Goal: Book appointment/travel/reservation

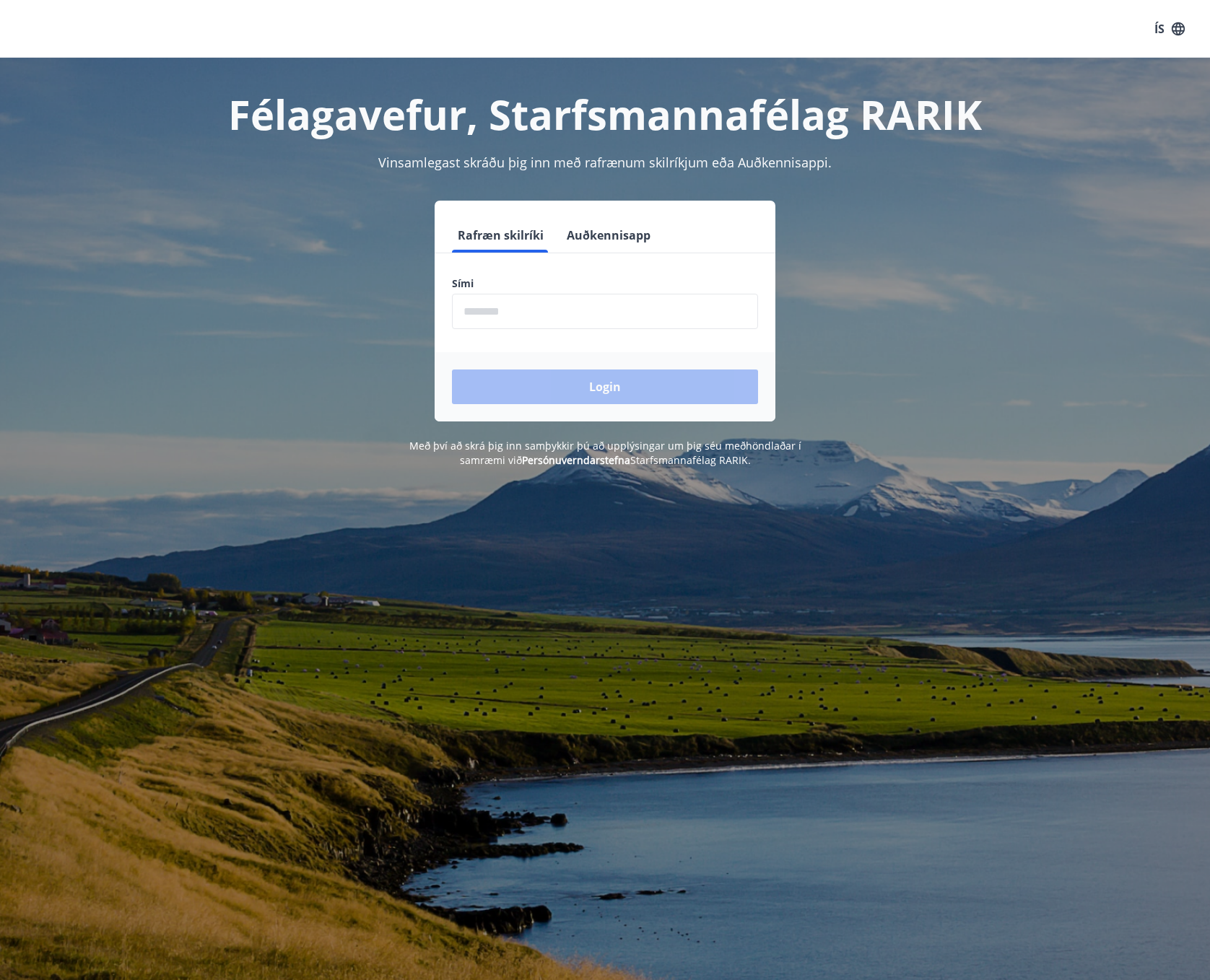
click at [529, 310] on input "phone" at bounding box center [605, 311] width 306 height 36
type input "********"
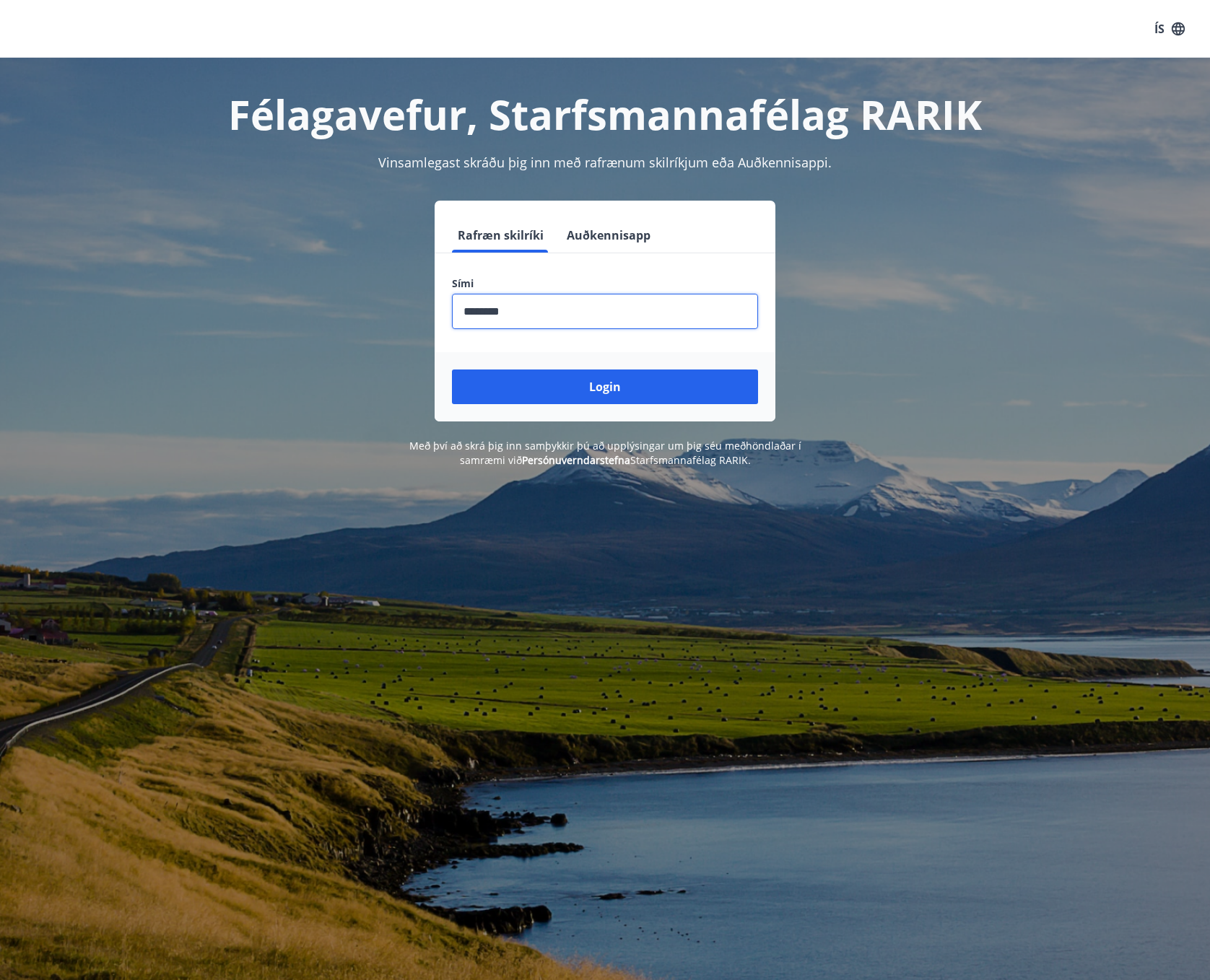
click at [557, 388] on button "Login" at bounding box center [605, 386] width 306 height 35
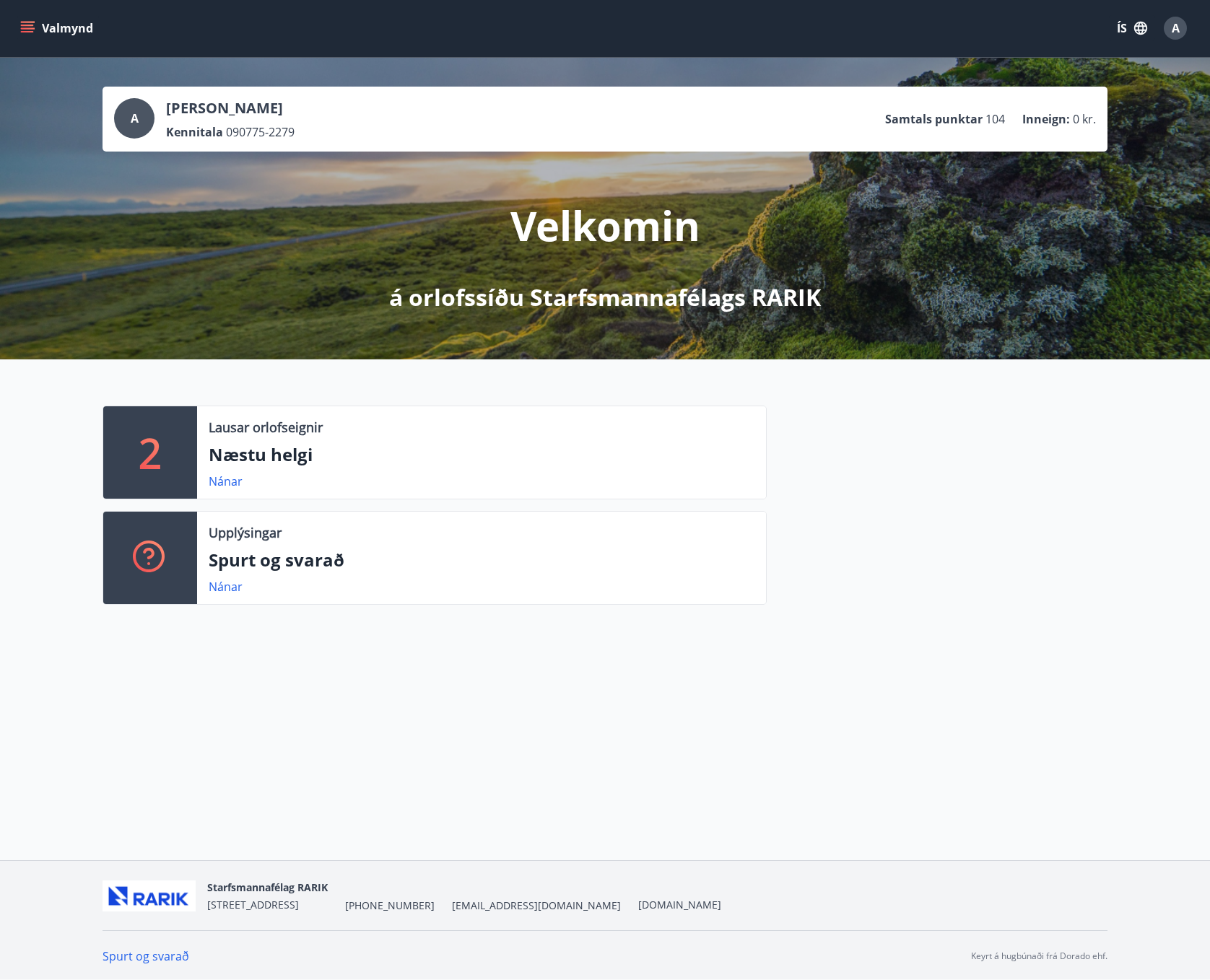
scroll to position [2, 0]
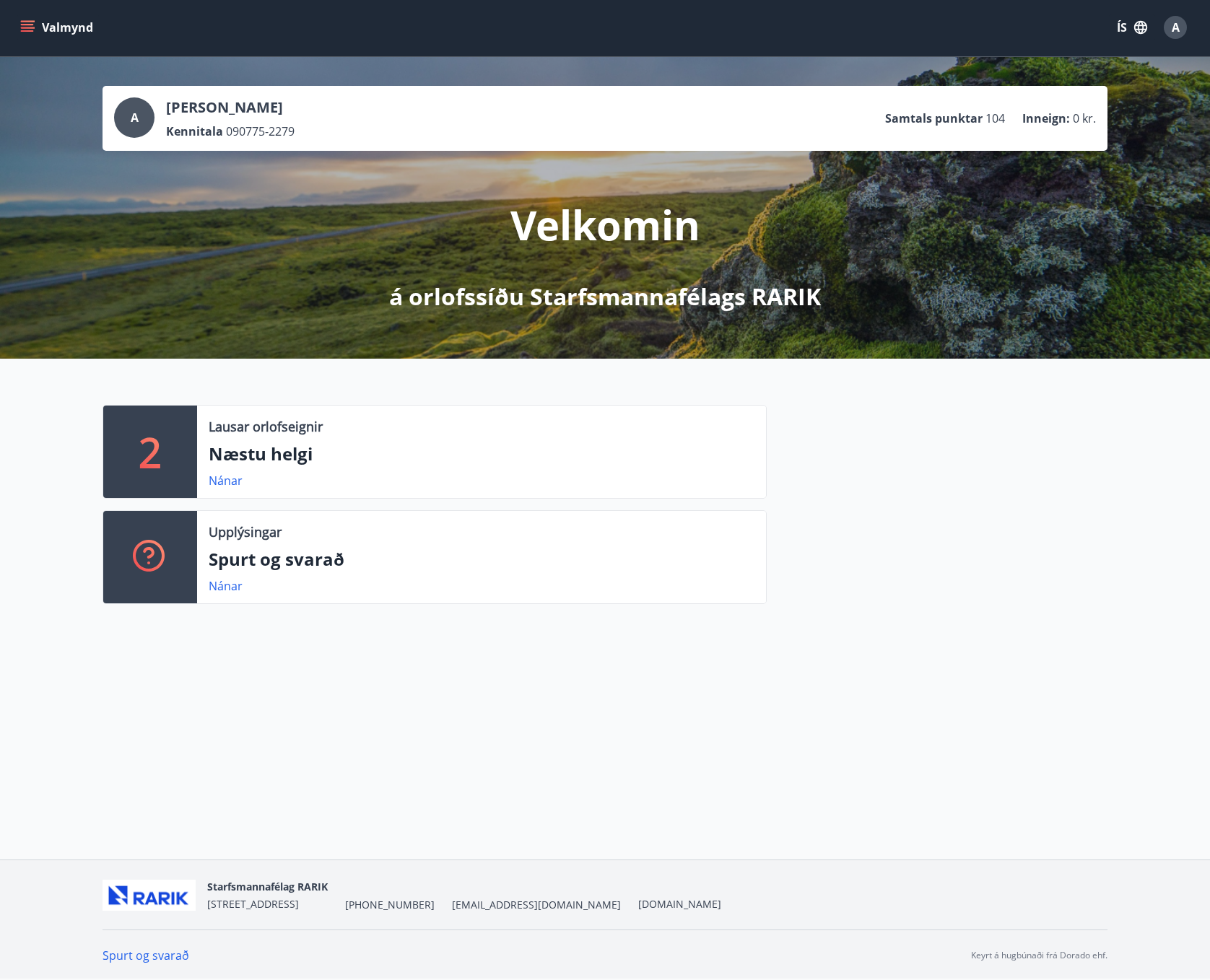
click at [64, 23] on button "Valmynd" at bounding box center [58, 27] width 82 height 26
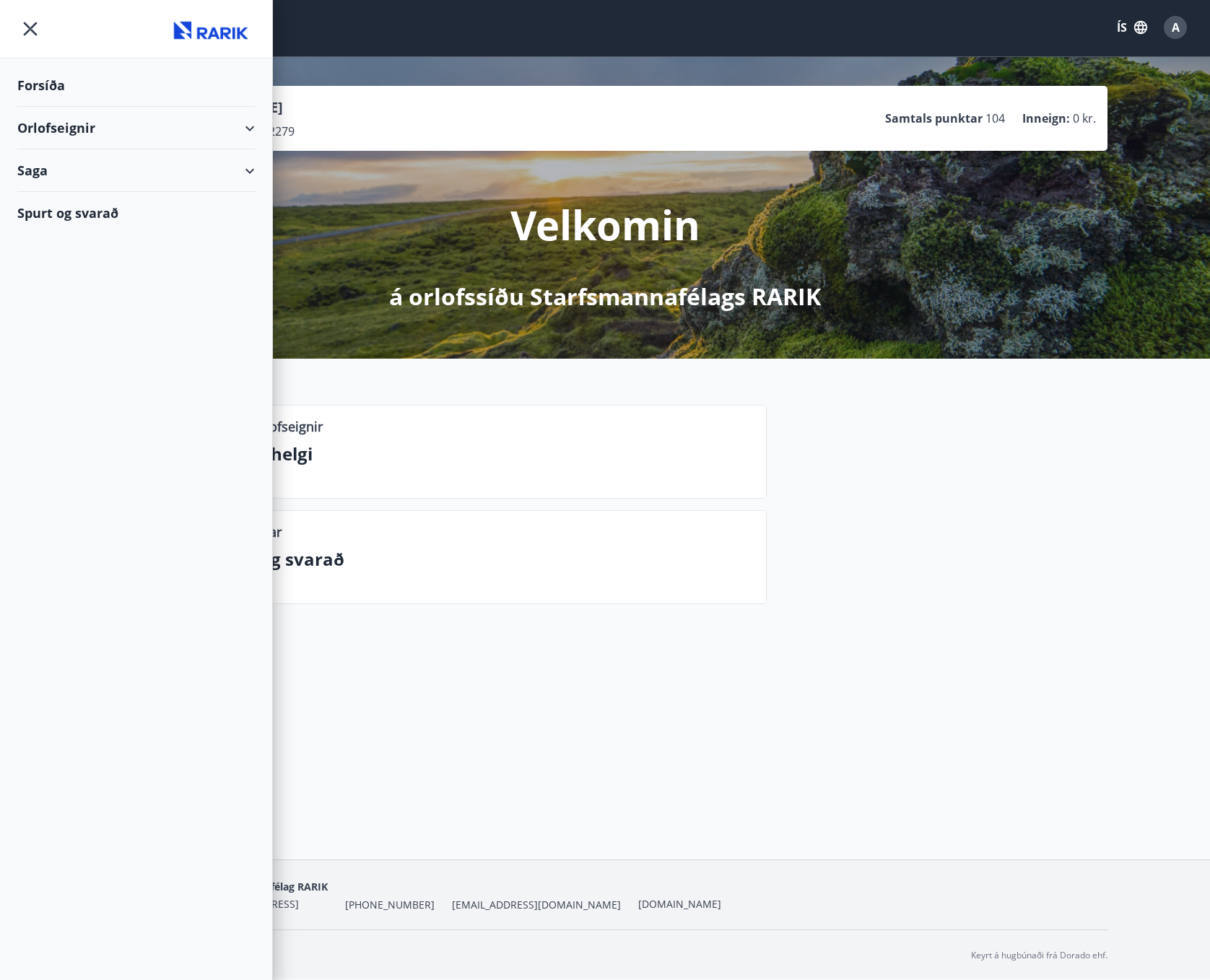
click at [61, 128] on div "Orlofseignir" at bounding box center [135, 128] width 237 height 43
click at [64, 162] on div "Framboð" at bounding box center [136, 165] width 214 height 31
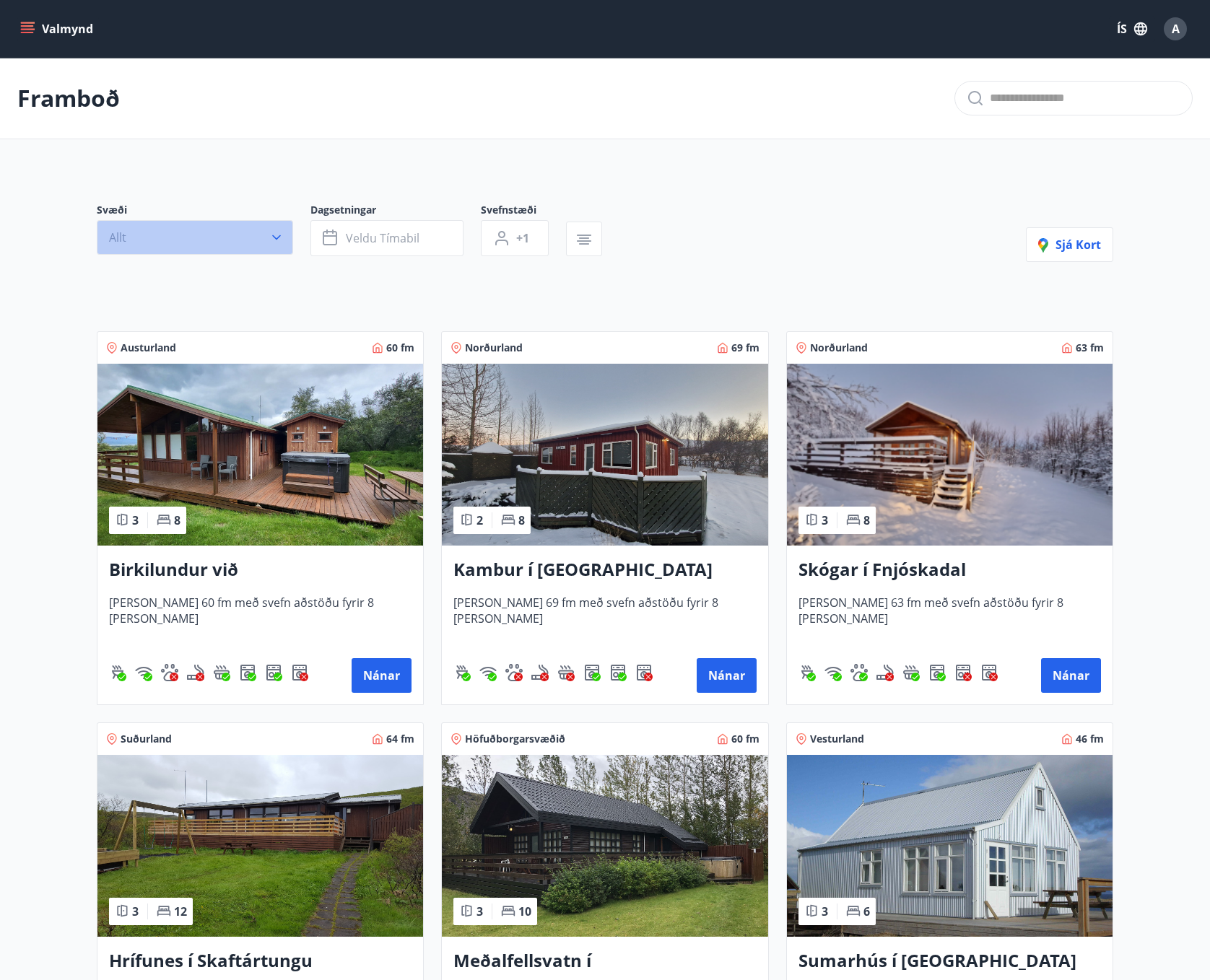
click at [174, 233] on button "Allt" at bounding box center [195, 237] width 197 height 35
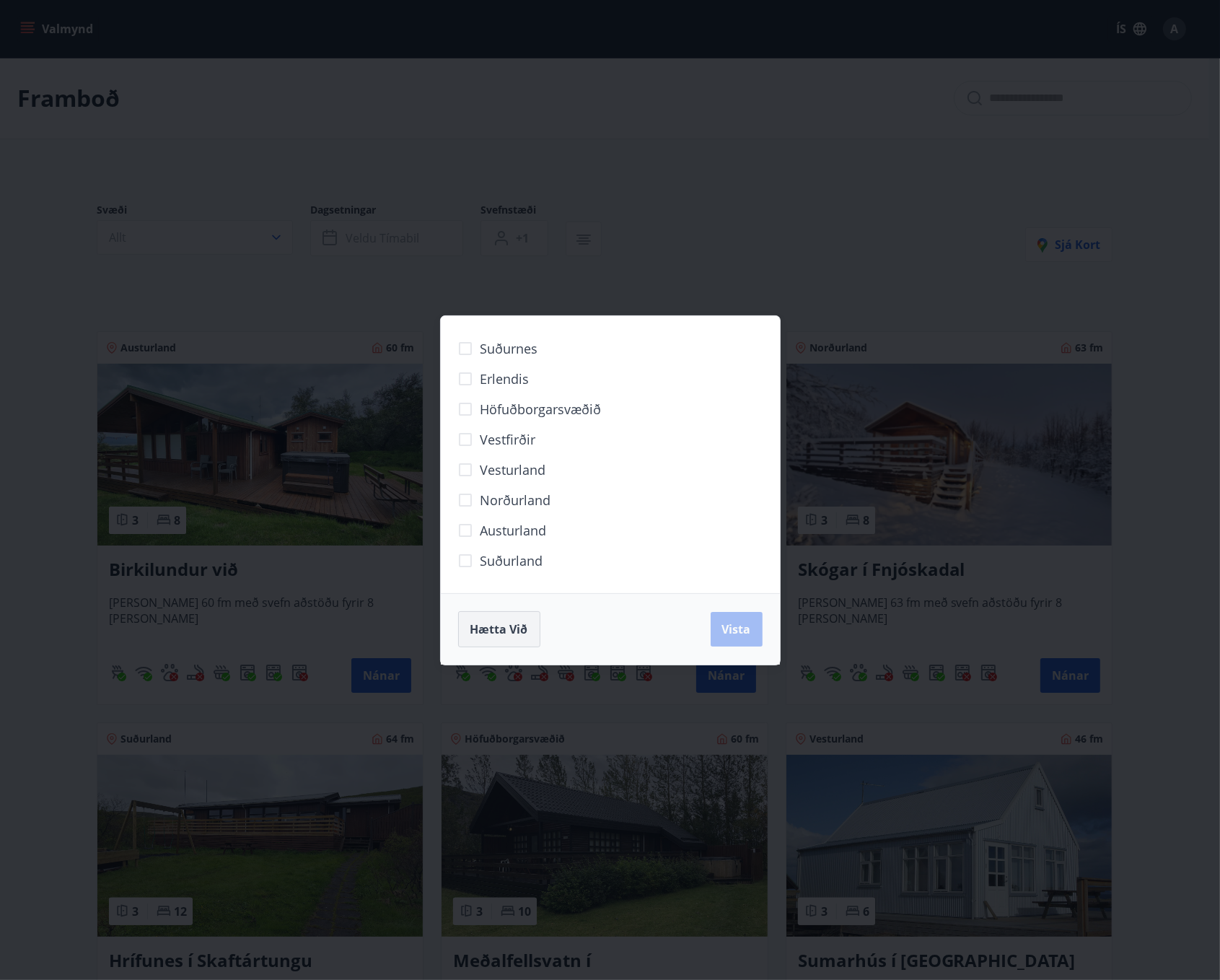
click at [473, 637] on button "Hætta við" at bounding box center [499, 630] width 83 height 36
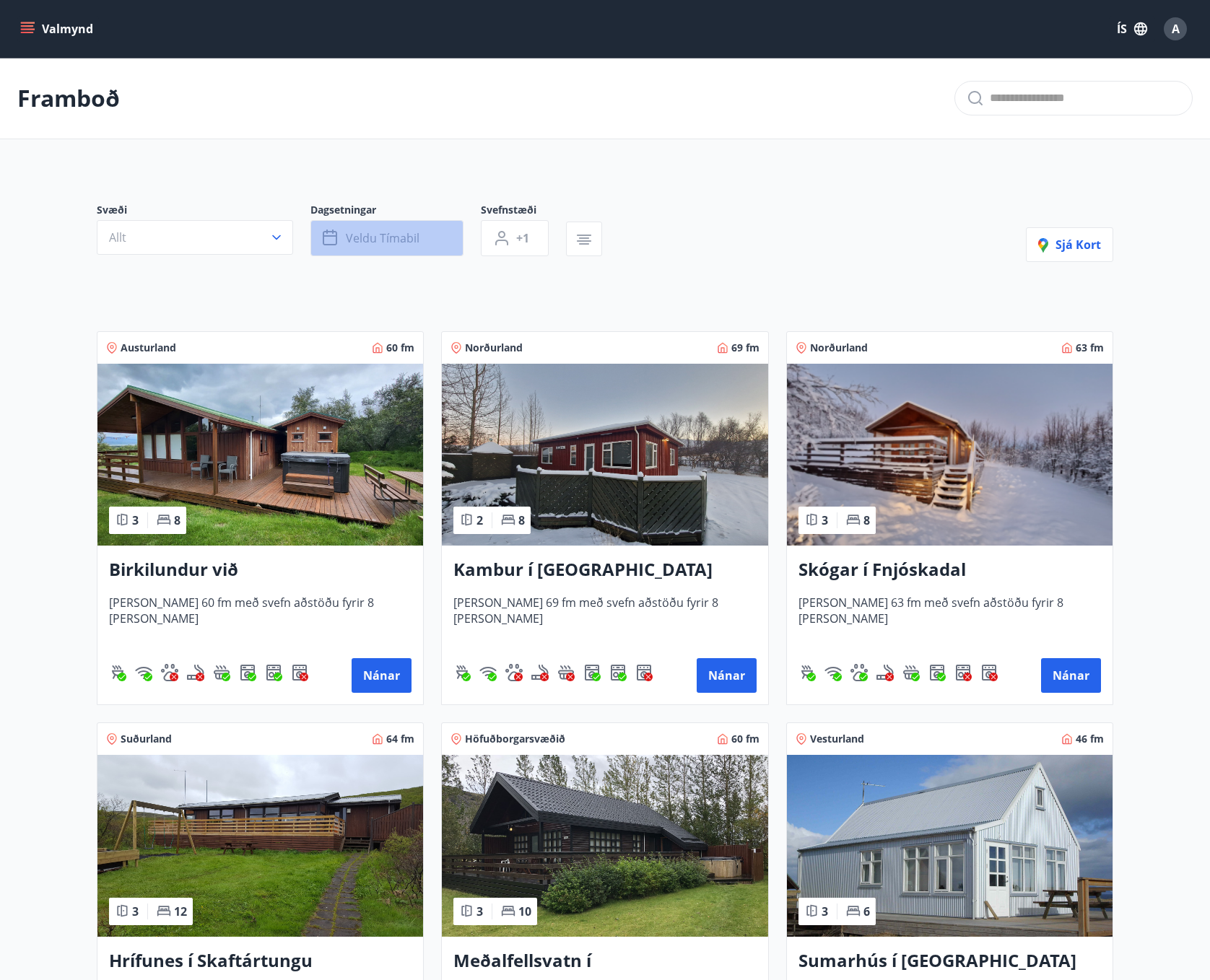
click at [379, 239] on span "Veldu tímabil" at bounding box center [382, 238] width 74 height 16
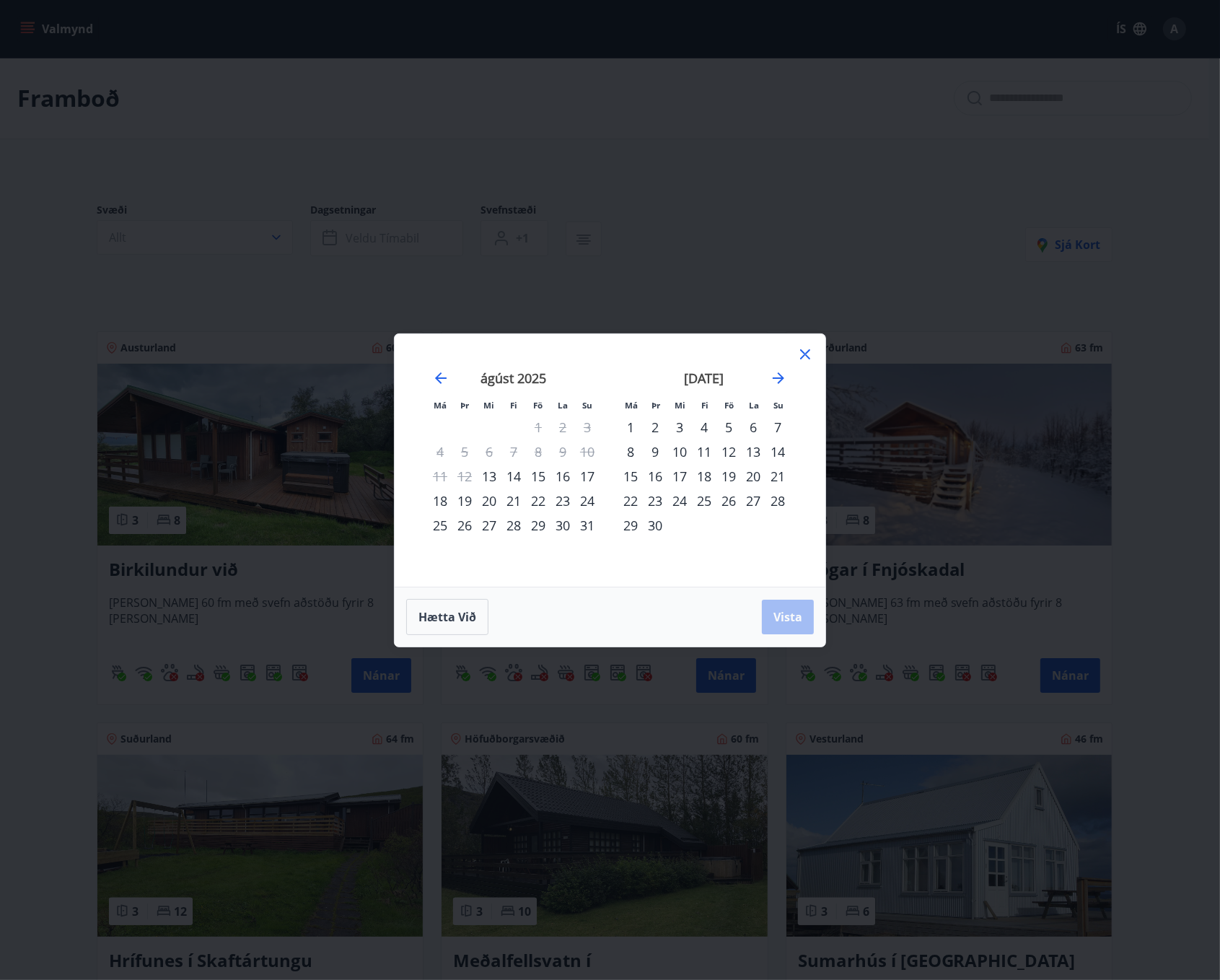
click at [730, 473] on div "19" at bounding box center [728, 476] width 25 height 25
click at [779, 476] on div "21" at bounding box center [778, 476] width 25 height 25
click at [795, 617] on span "Vista" at bounding box center [788, 617] width 29 height 16
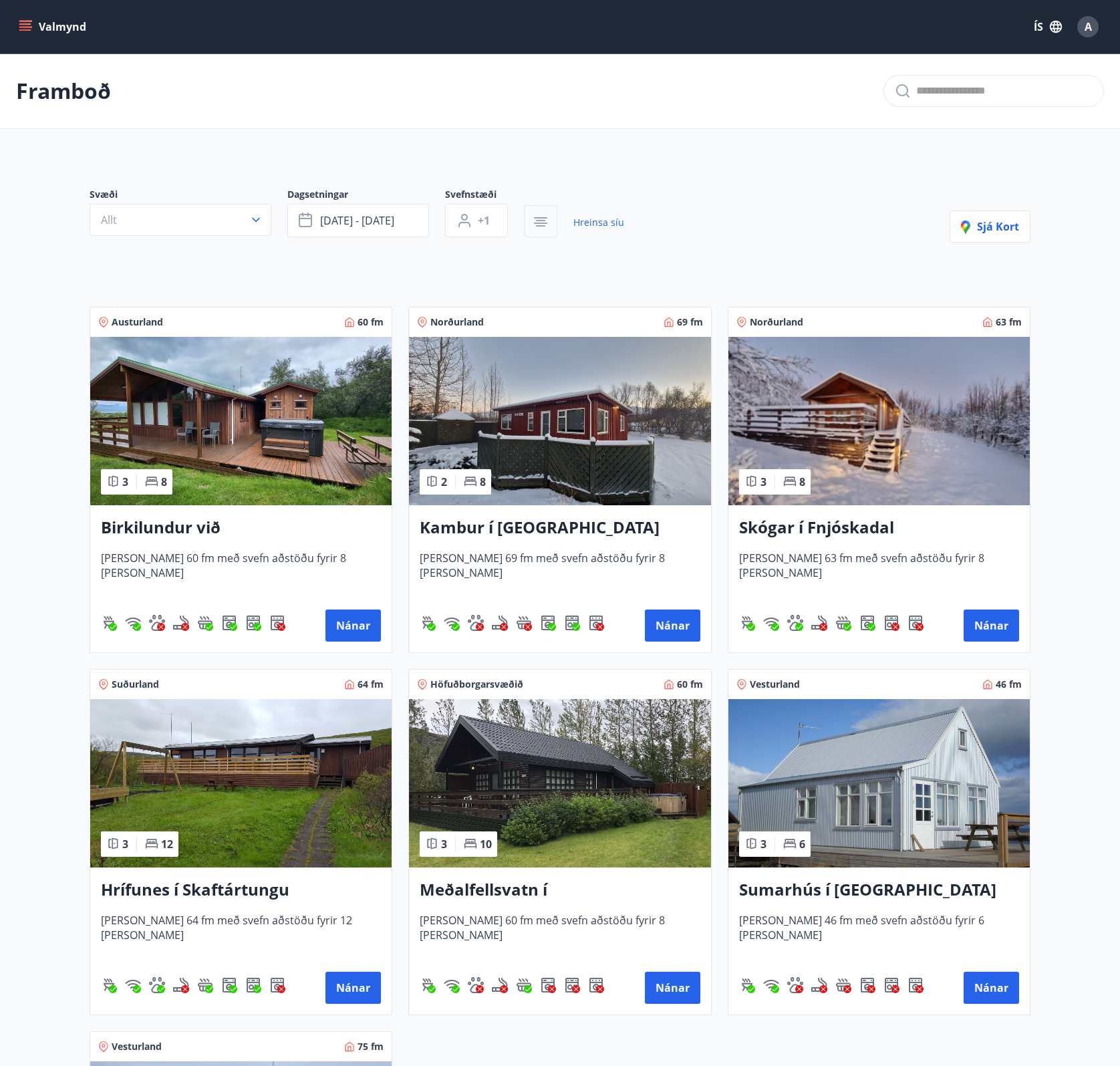
click at [540, 220] on icon "button" at bounding box center [540, 221] width 9 height 2
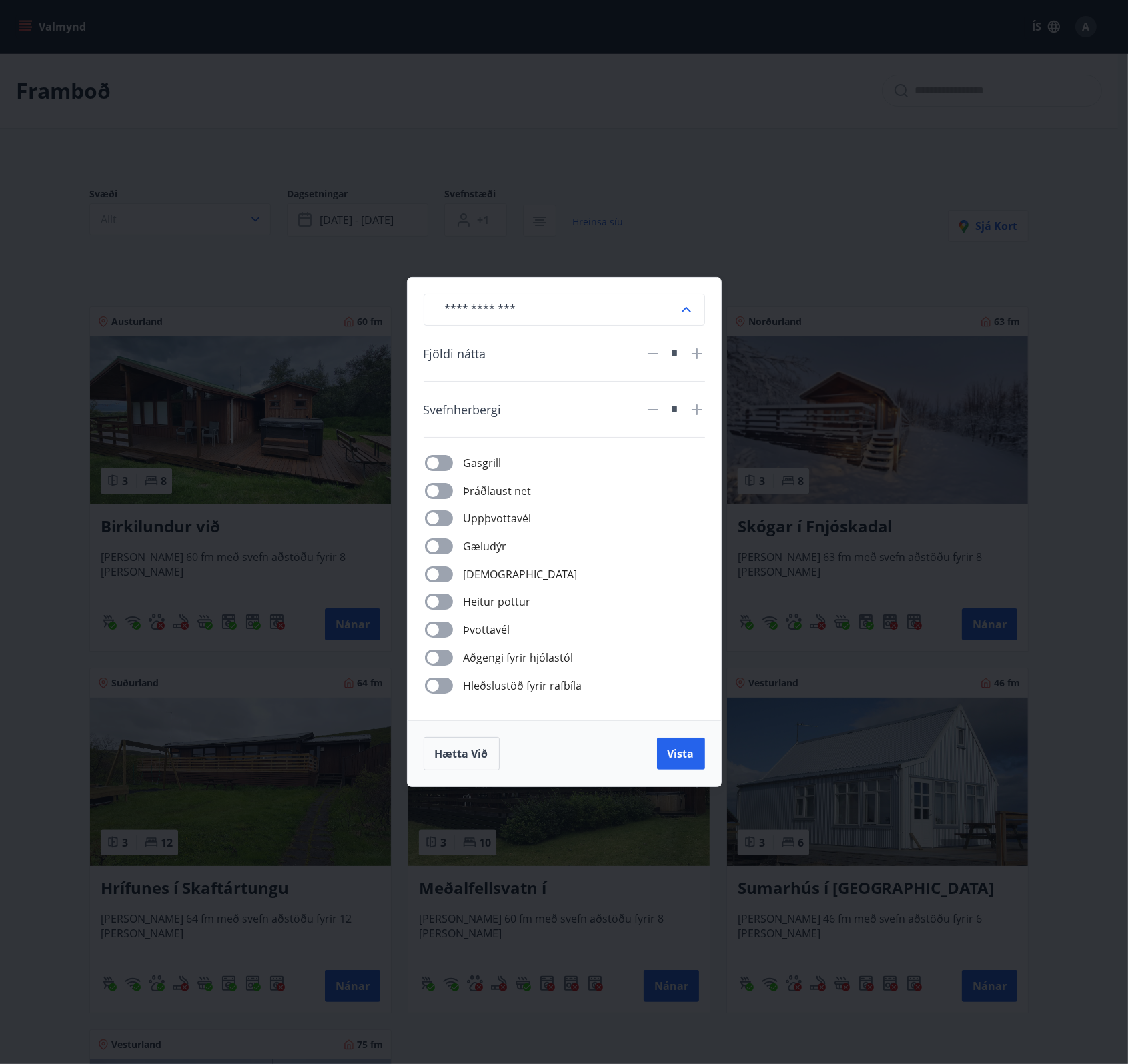
click at [695, 353] on icon at bounding box center [697, 353] width 16 height 16
type input "*"
click at [699, 410] on icon at bounding box center [697, 410] width 16 height 16
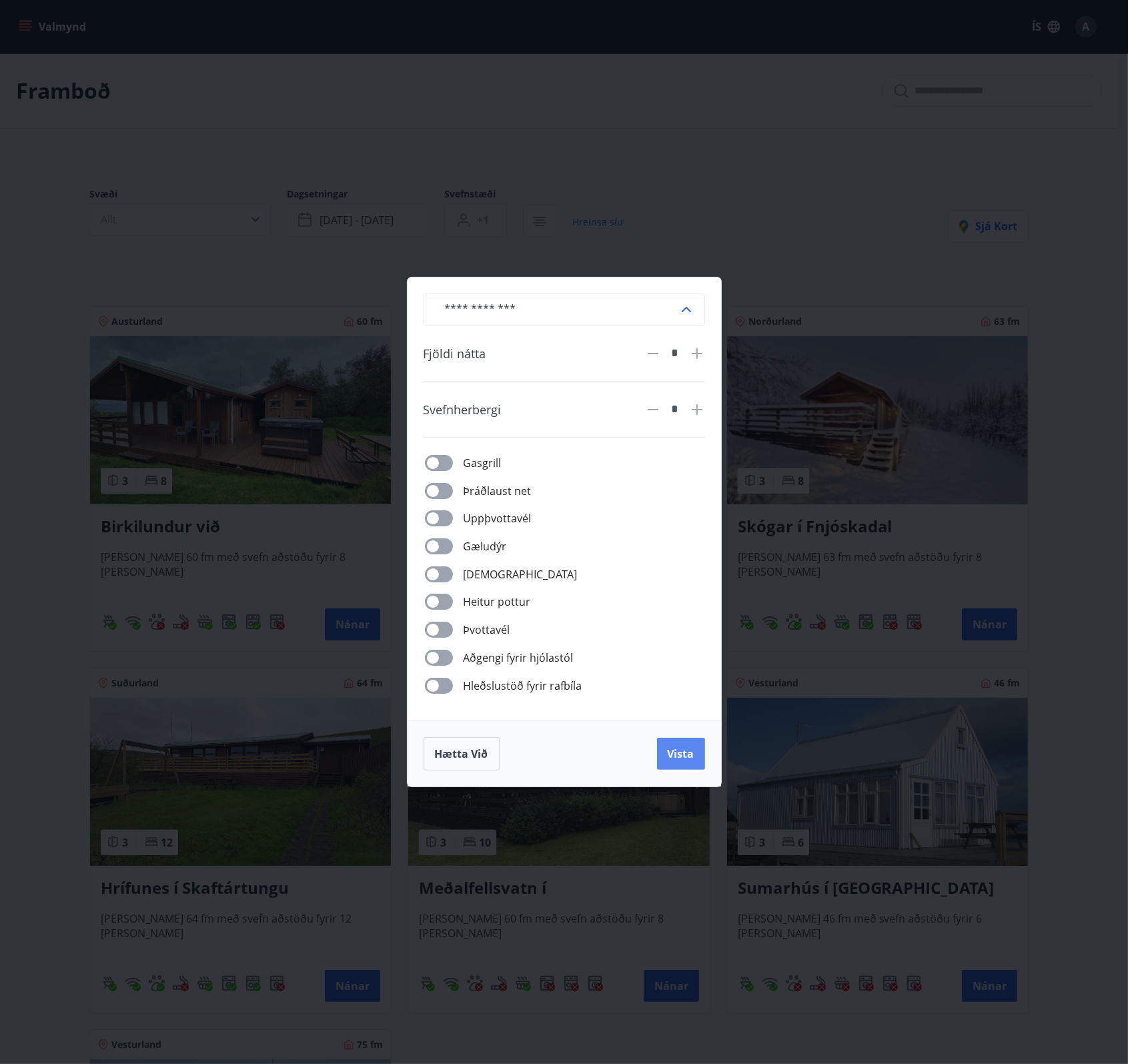
click at [683, 749] on span "Vista" at bounding box center [681, 753] width 27 height 15
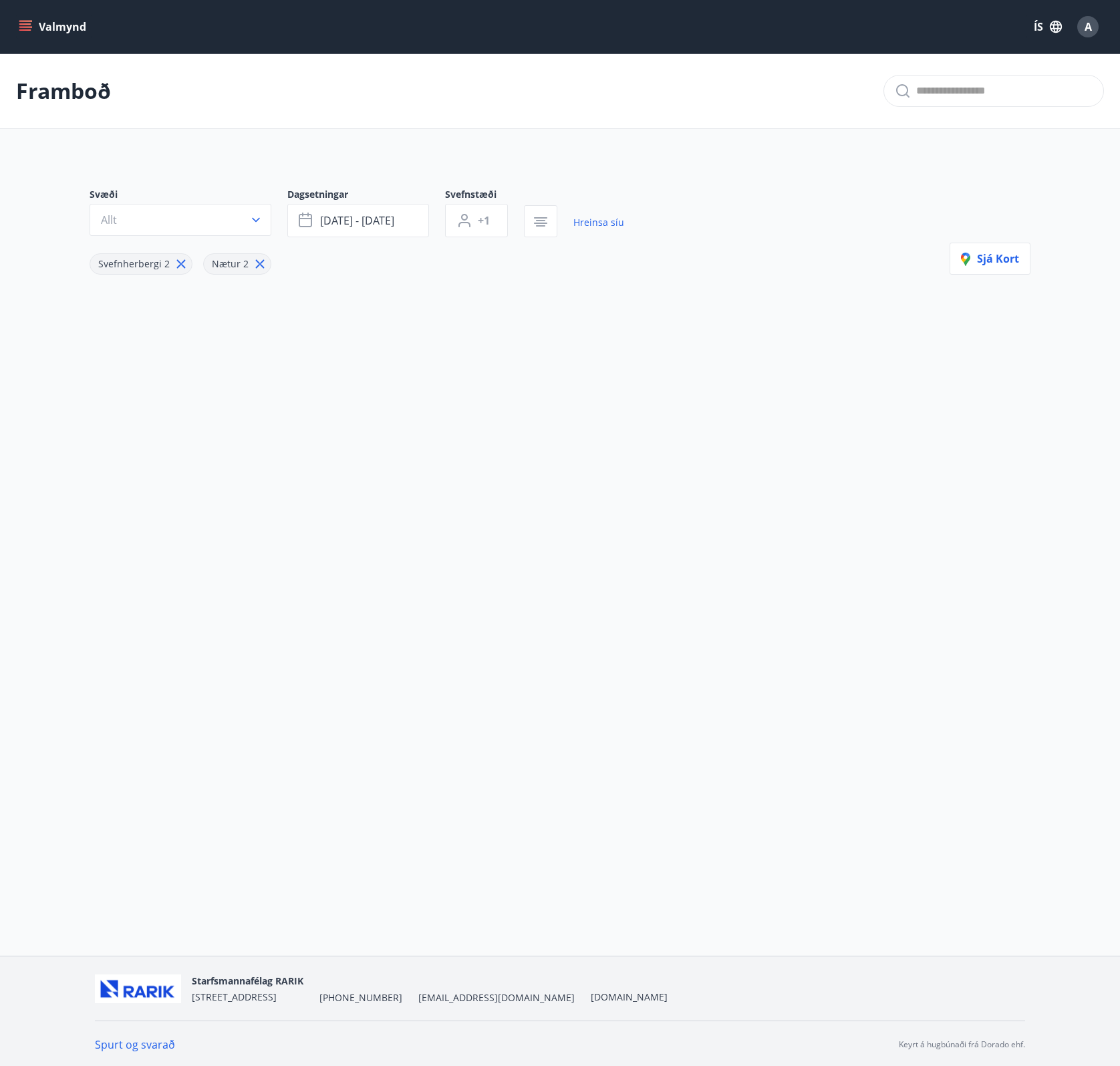
click at [175, 263] on icon at bounding box center [181, 264] width 15 height 15
type input "*"
click at [612, 222] on link "Hreinsa síu" at bounding box center [599, 222] width 50 height 29
type input "*"
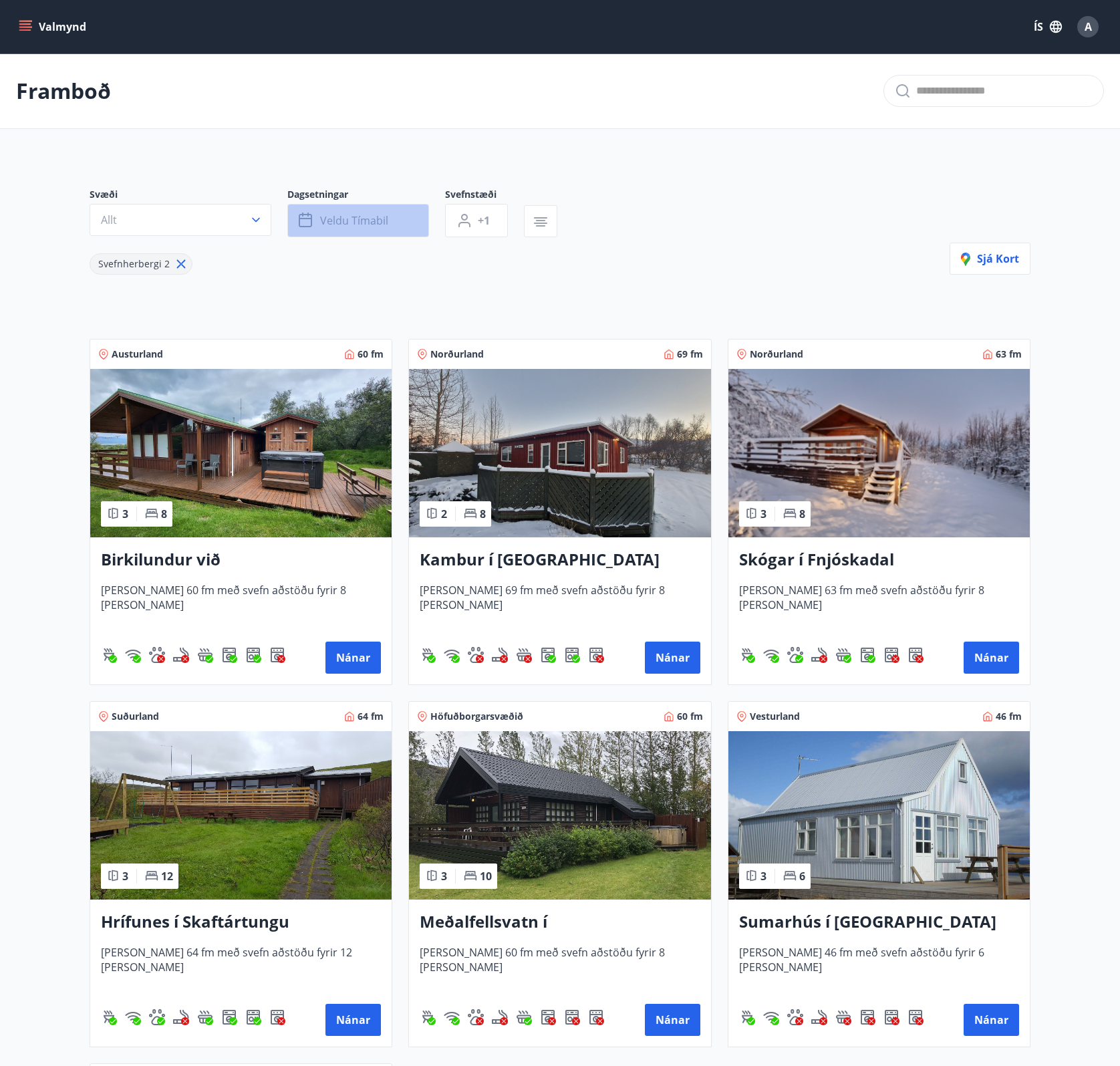
click at [384, 217] on span "Veldu tímabil" at bounding box center [354, 221] width 69 height 15
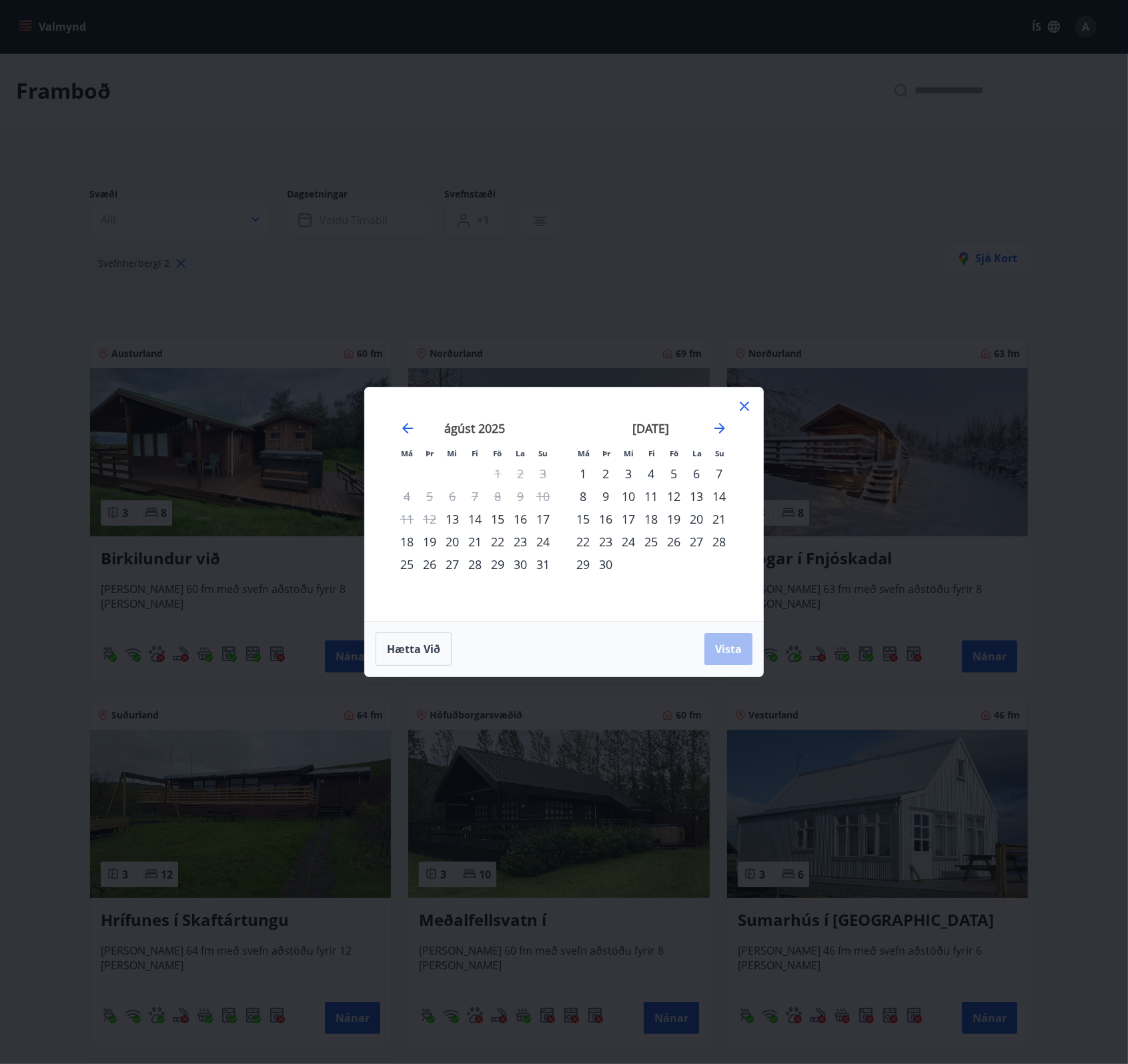
click at [676, 517] on div "19" at bounding box center [673, 519] width 23 height 23
click at [717, 518] on div "21" at bounding box center [719, 519] width 23 height 23
click at [719, 657] on button "Vista" at bounding box center [728, 649] width 48 height 32
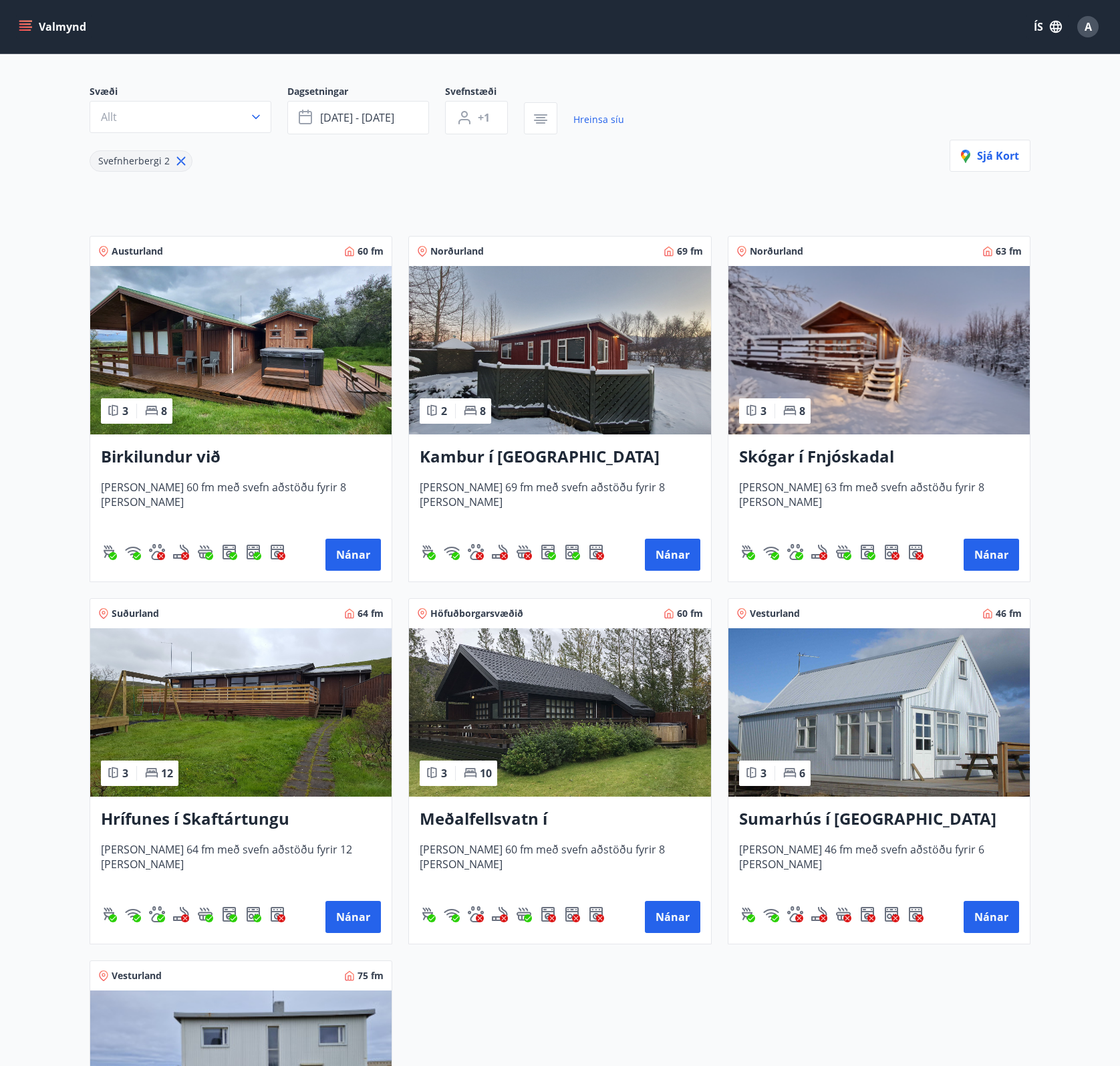
scroll to position [67, 0]
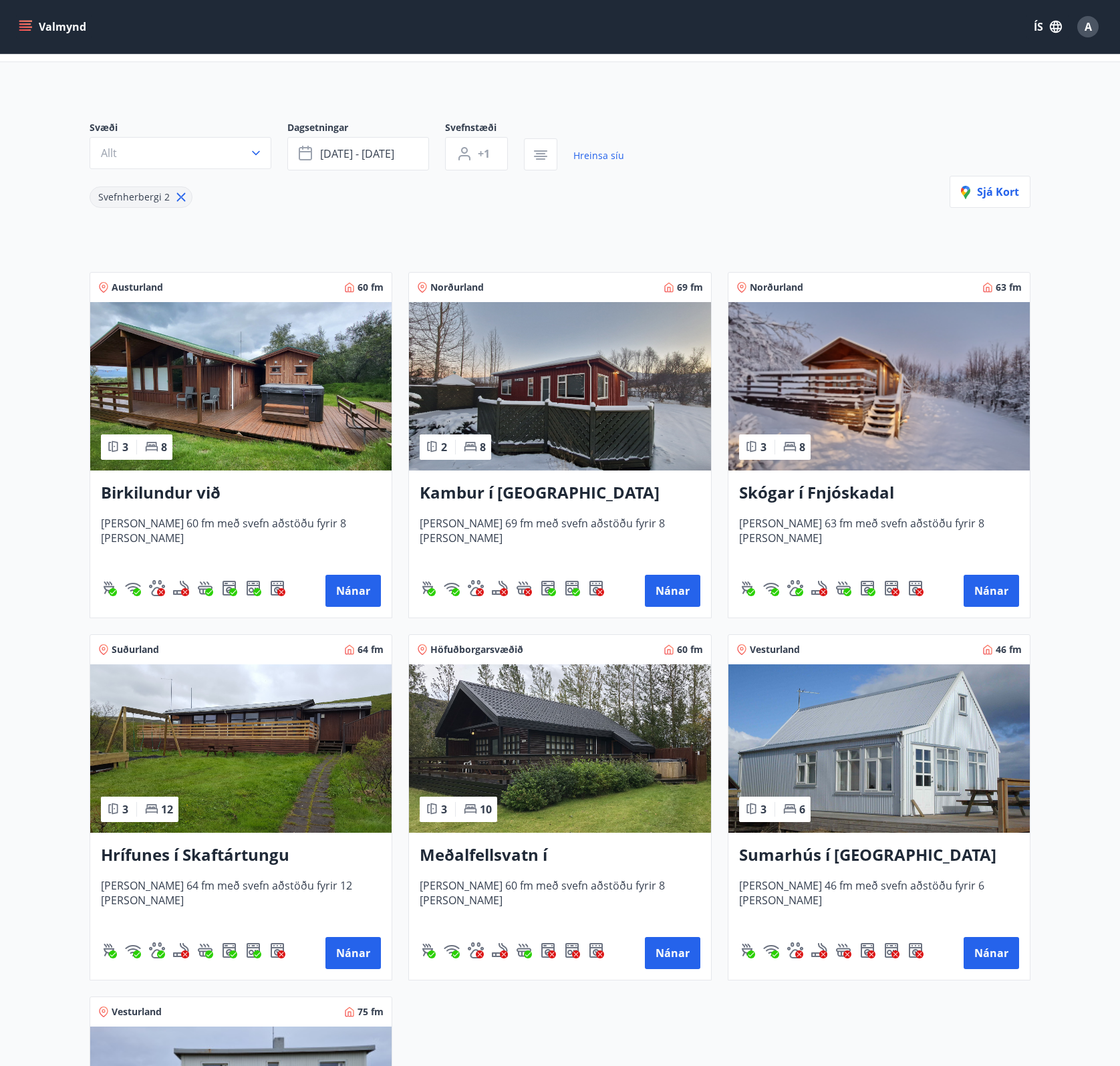
click at [478, 491] on h3 "Kambur í [GEOGRAPHIC_DATA]" at bounding box center [559, 493] width 280 height 24
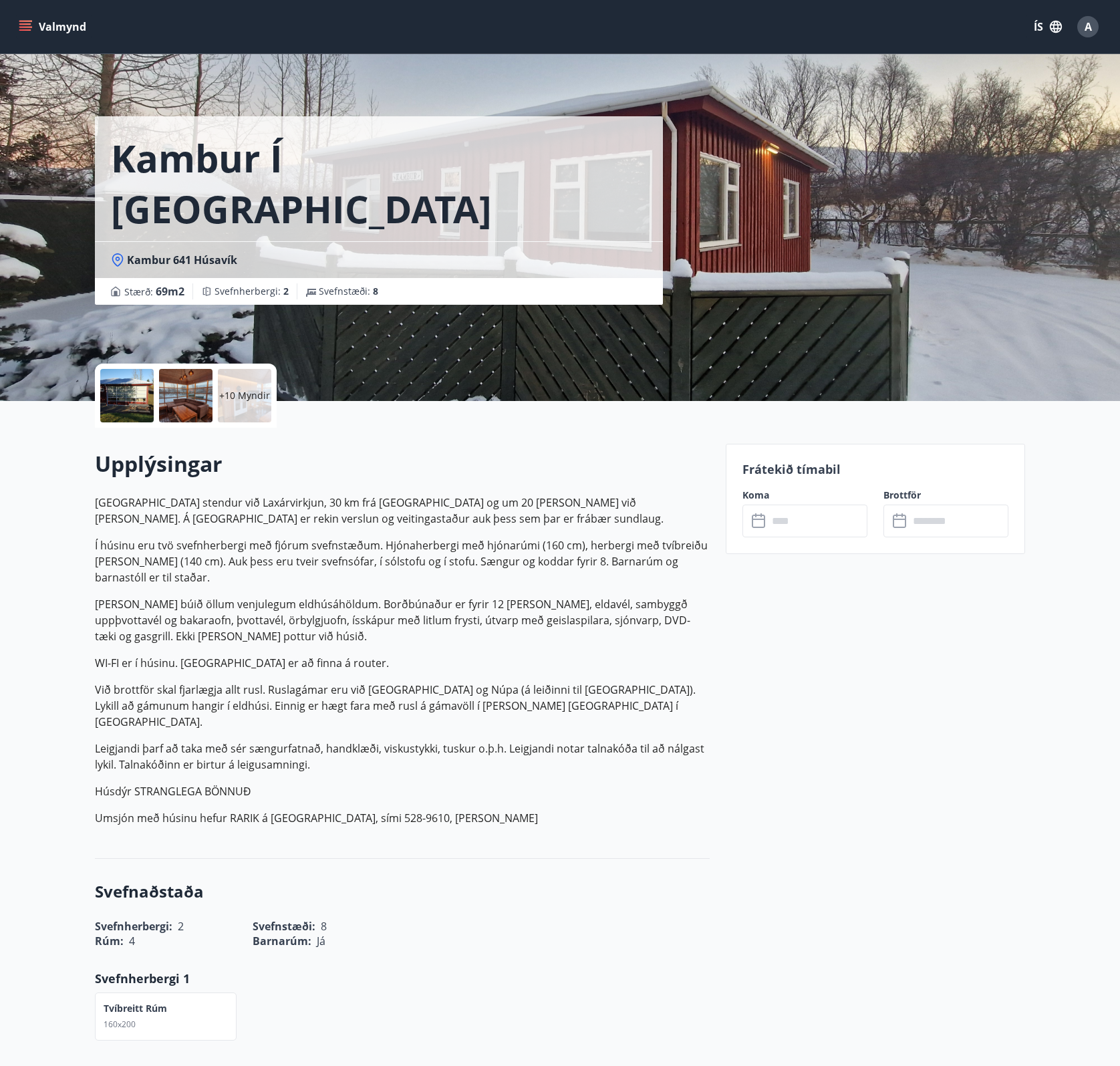
click at [821, 523] on input "text" at bounding box center [818, 521] width 99 height 33
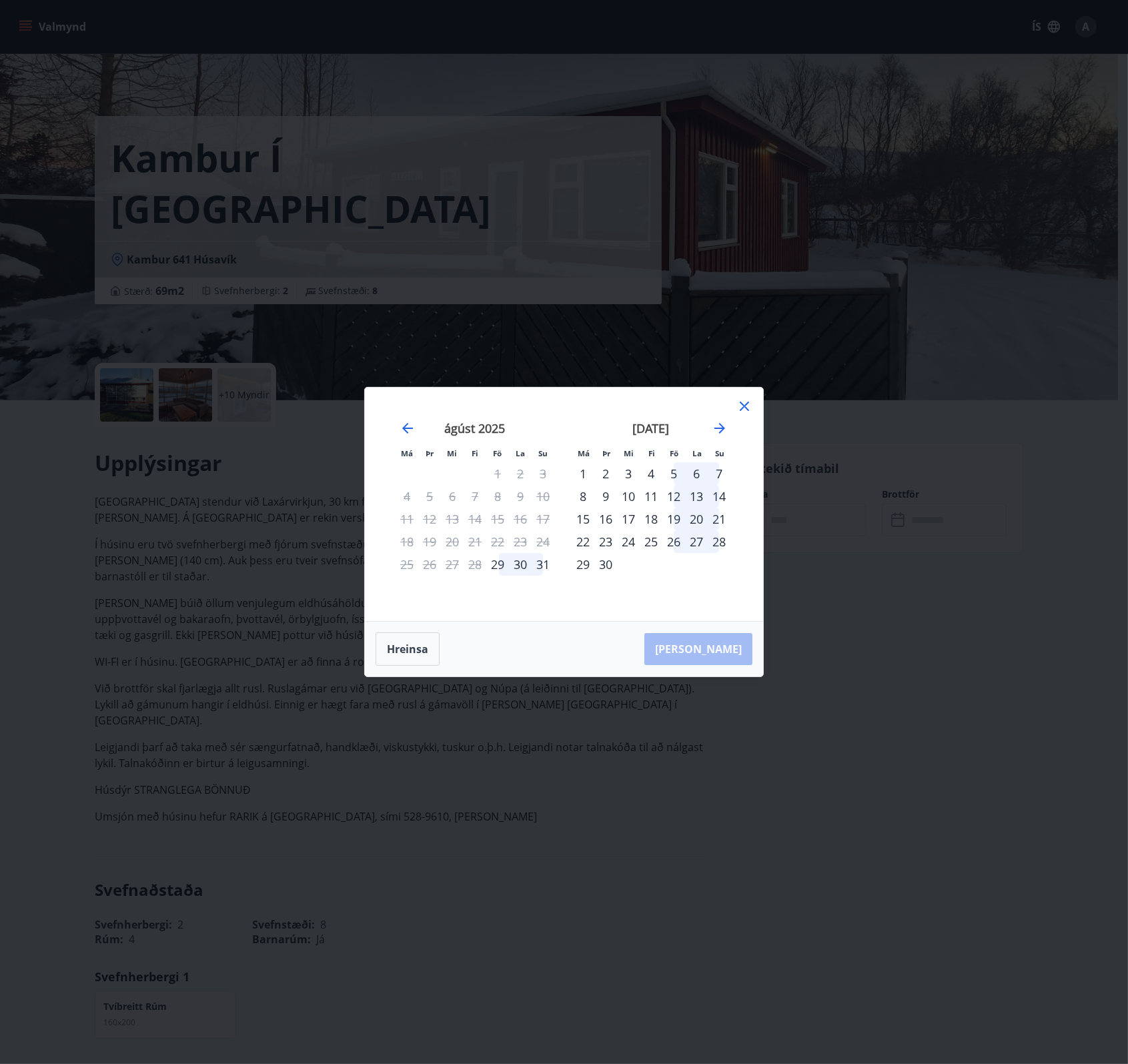
click at [743, 406] on icon at bounding box center [745, 407] width 9 height 9
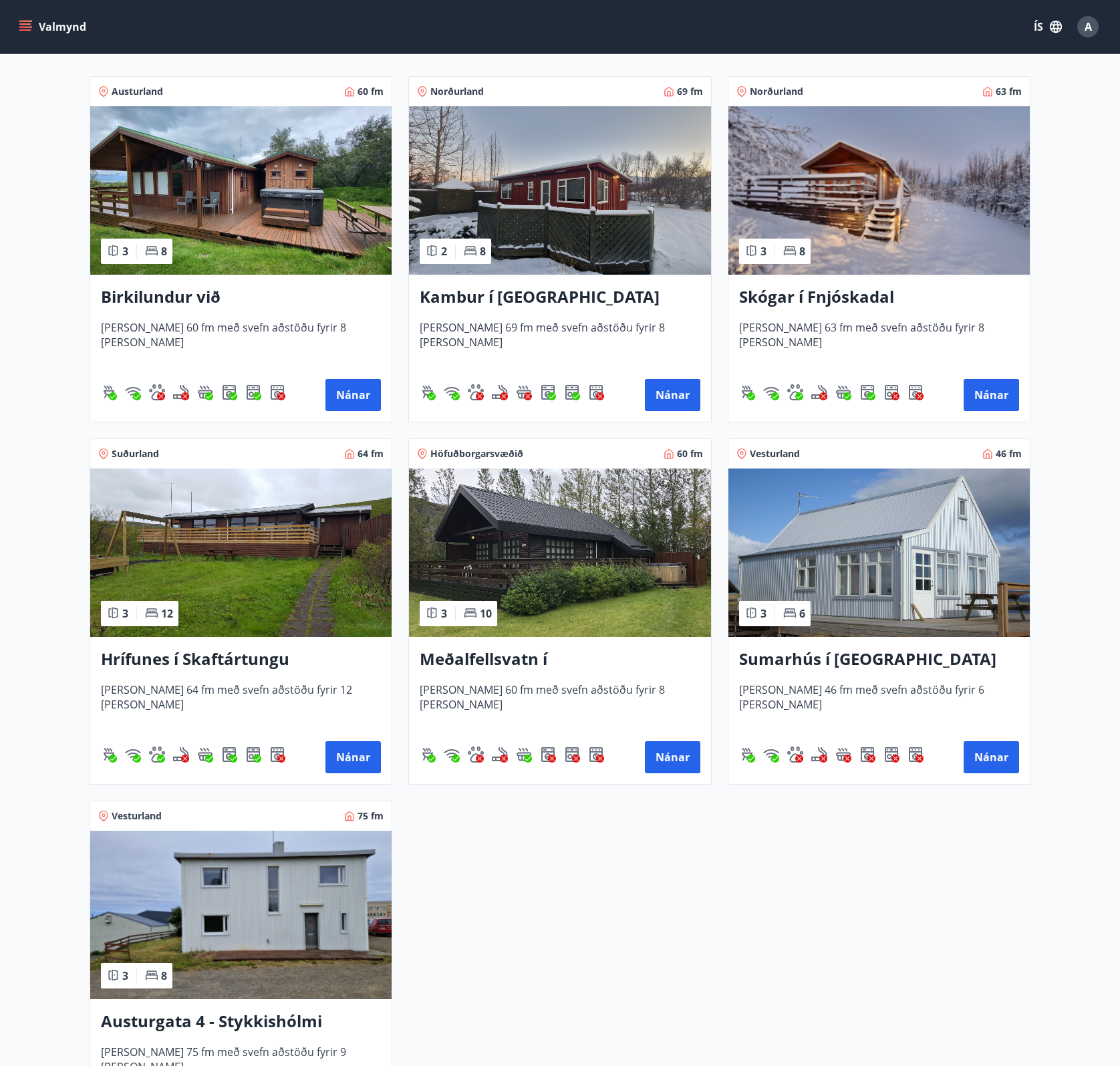
scroll to position [269, 0]
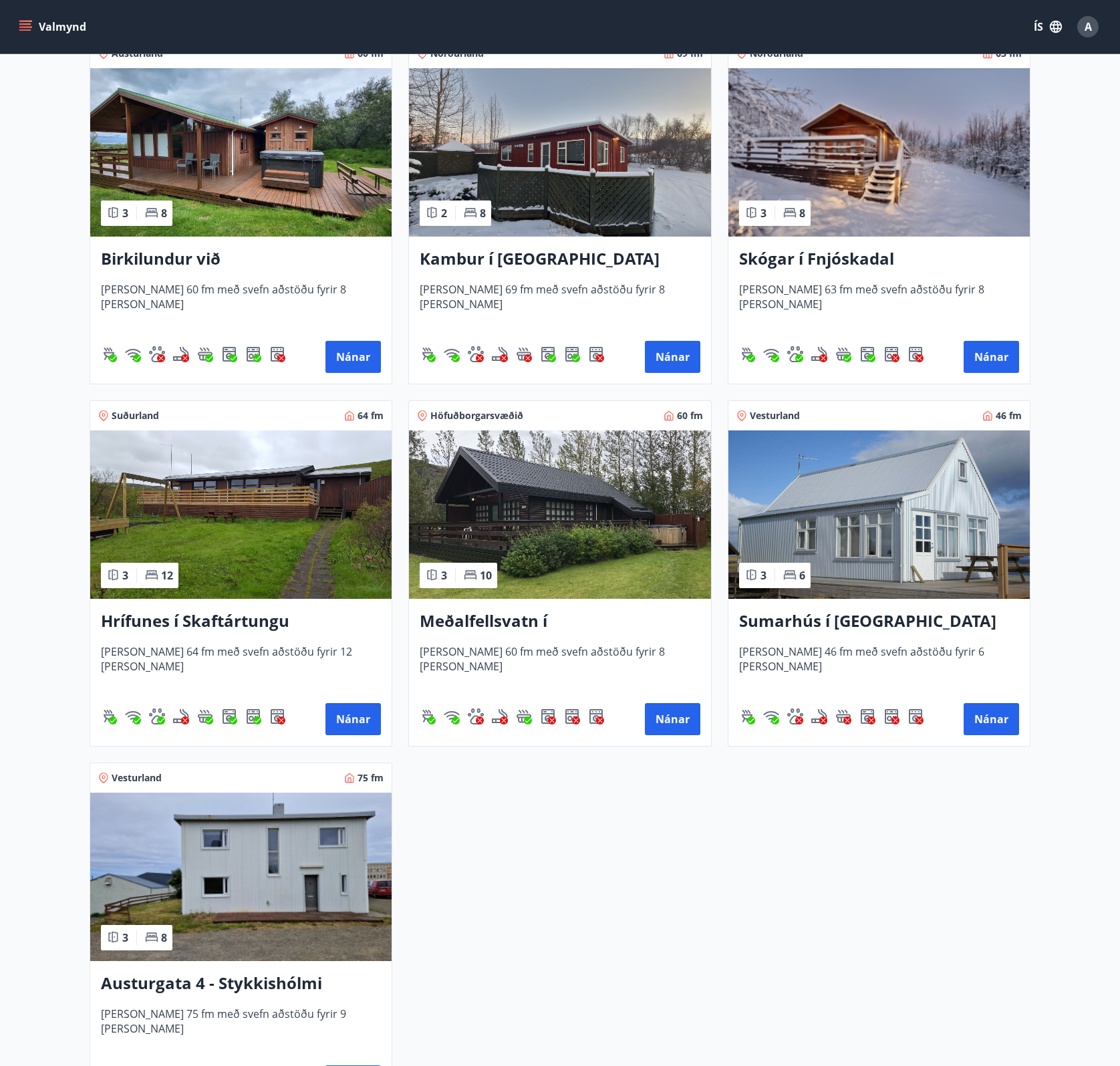
click at [863, 618] on h3 "Sumarhús í [GEOGRAPHIC_DATA]" at bounding box center [878, 622] width 280 height 24
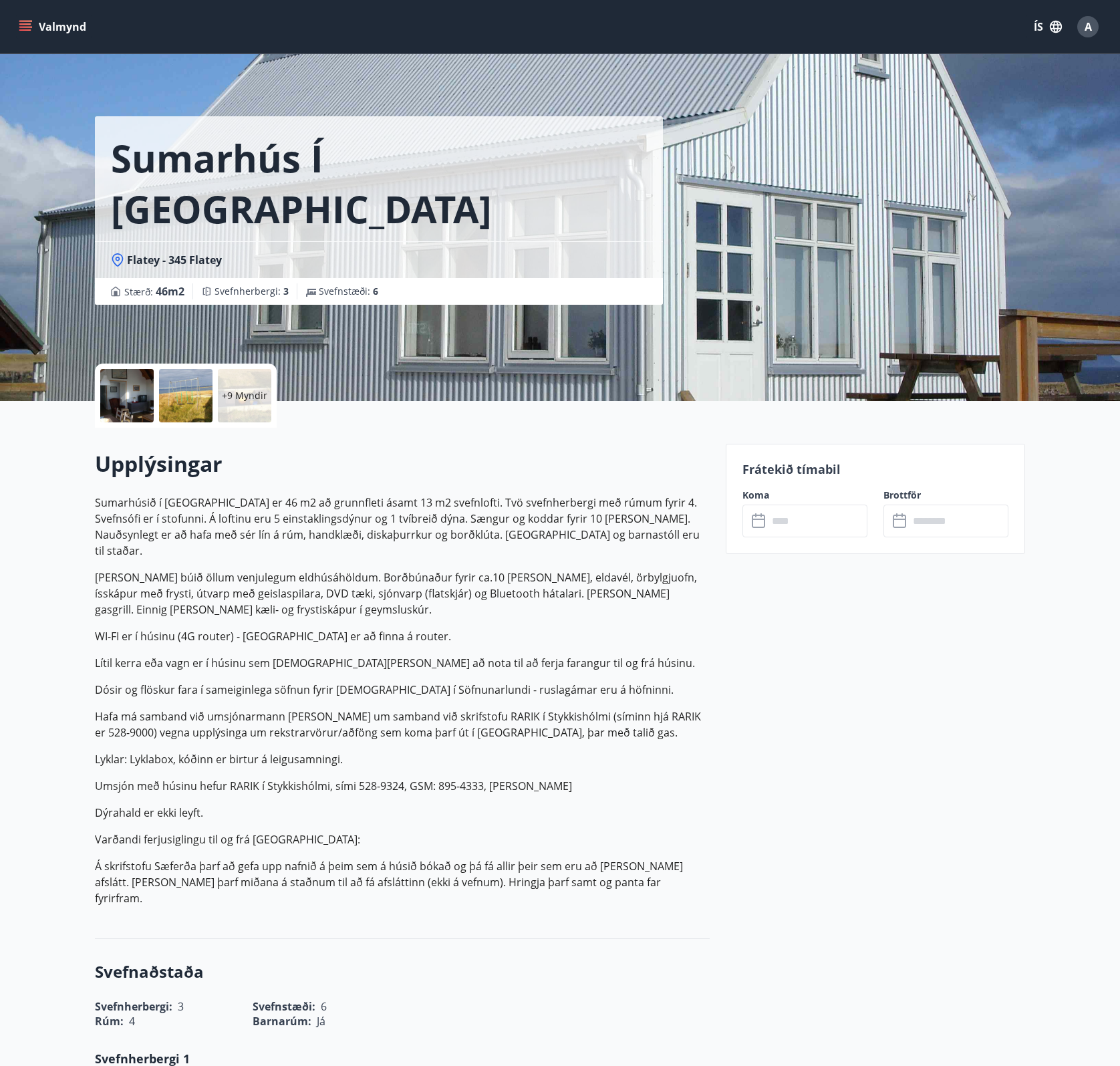
click at [778, 524] on input "text" at bounding box center [818, 521] width 99 height 33
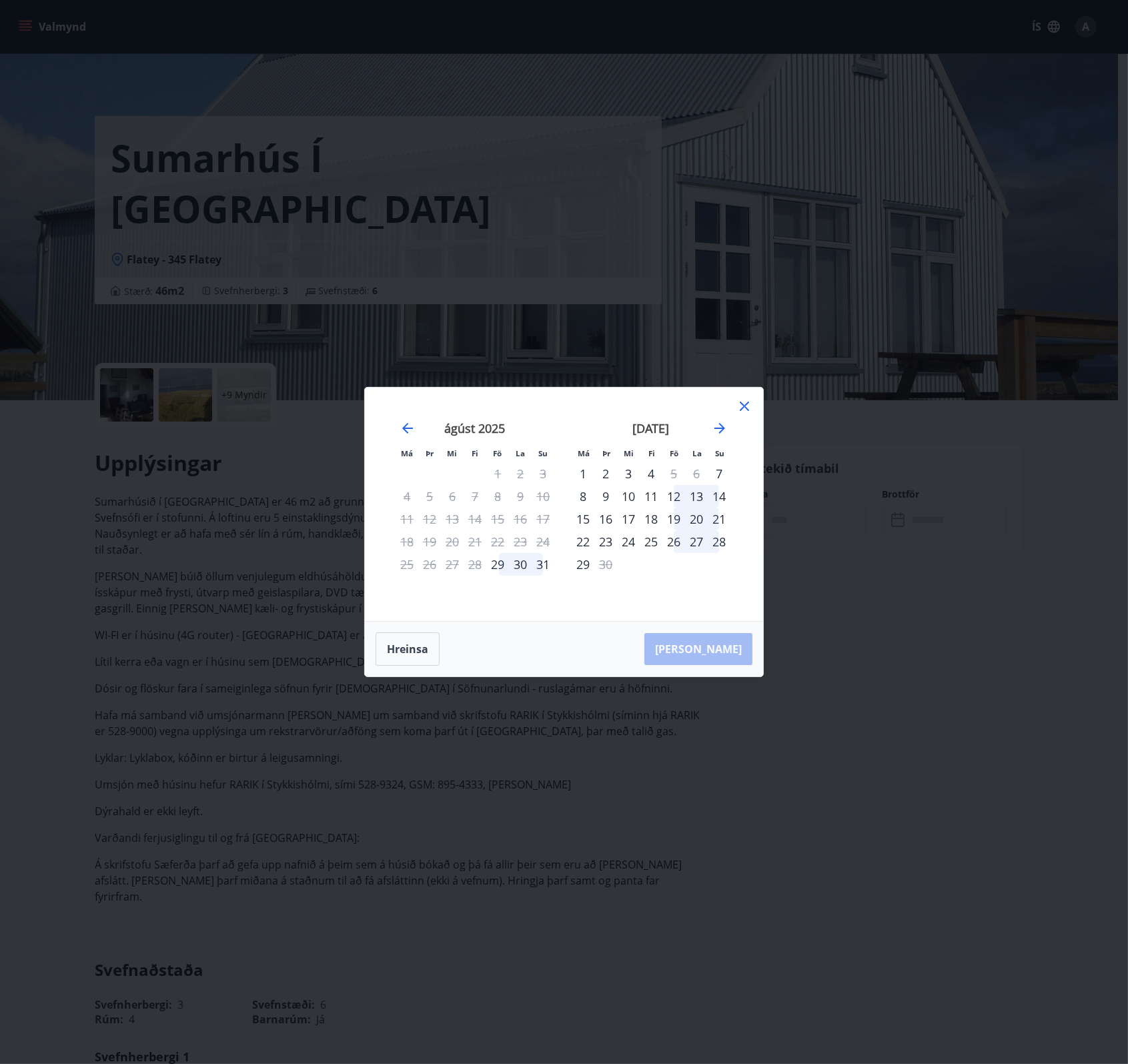
click at [671, 520] on div "19" at bounding box center [673, 519] width 23 height 23
click at [723, 515] on div "21" at bounding box center [719, 519] width 23 height 23
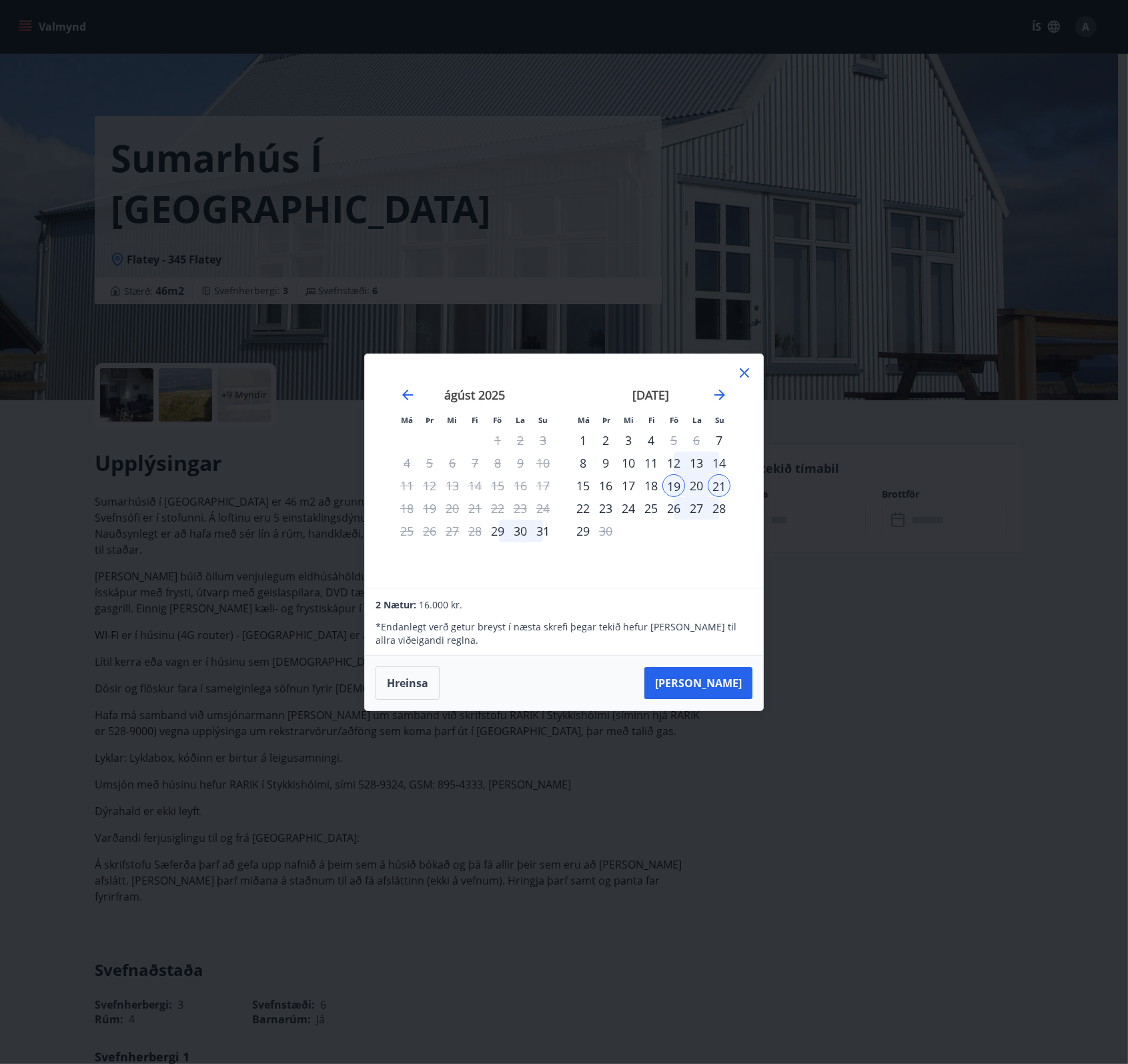
click at [746, 378] on icon at bounding box center [745, 373] width 16 height 16
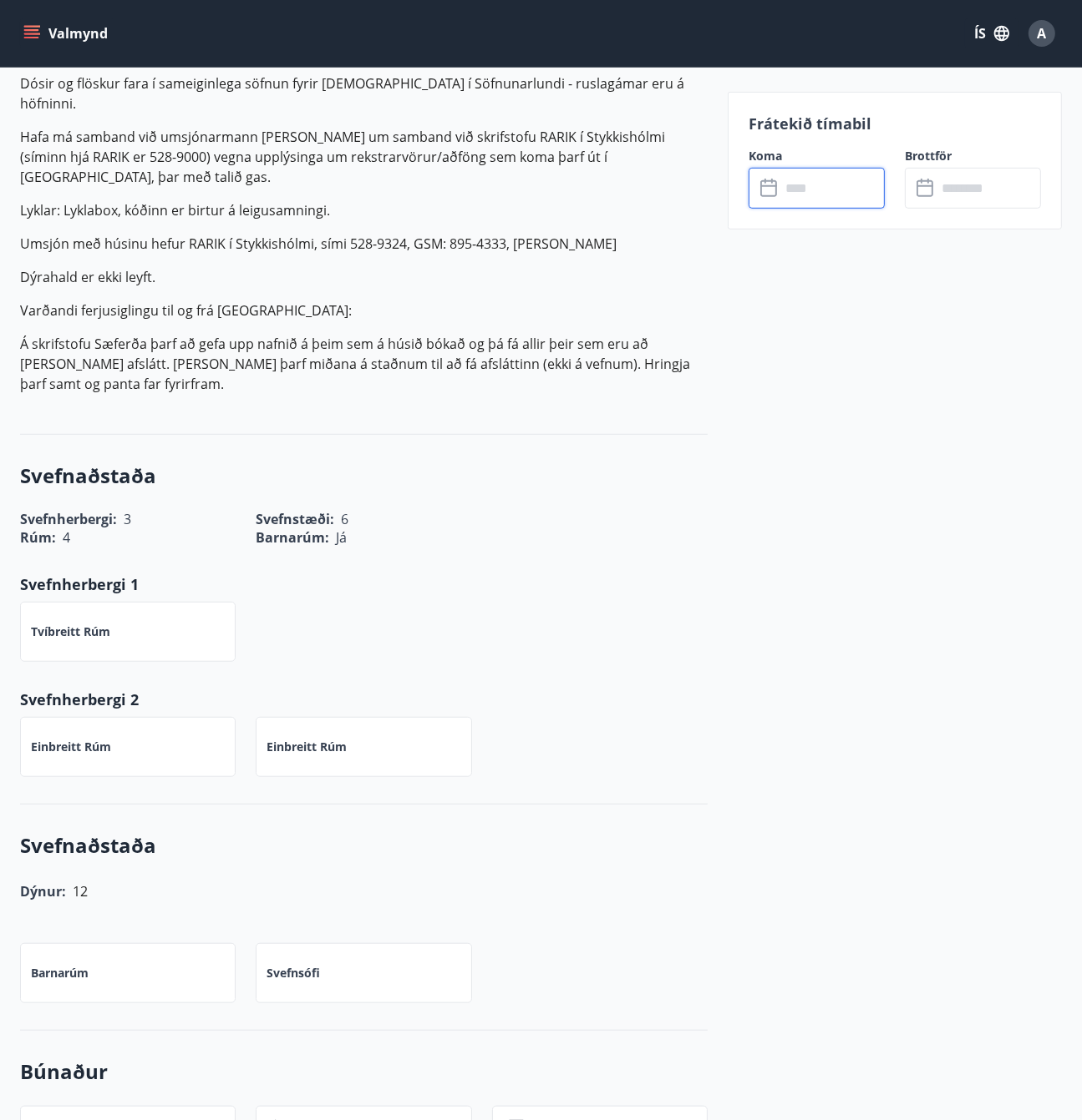
scroll to position [918, 0]
